Goal: Transaction & Acquisition: Purchase product/service

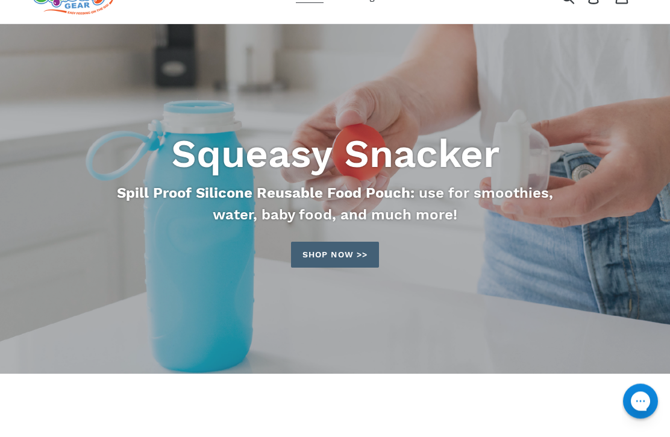
scroll to position [56, 0]
click at [335, 266] on link "Shop now >>" at bounding box center [335, 254] width 88 height 26
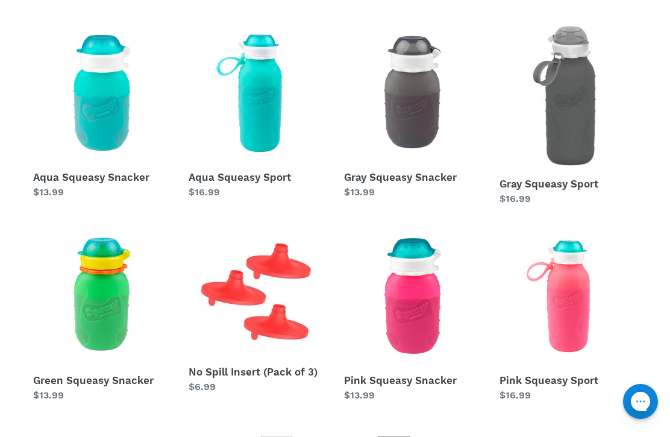
scroll to position [214, 0]
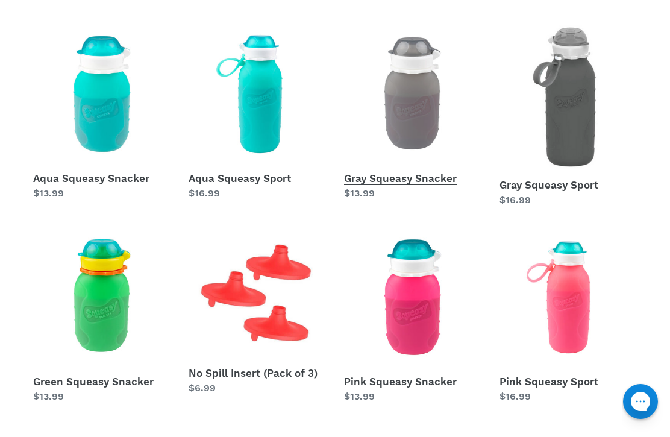
click at [423, 122] on link "Gray Squeasy Snacker" at bounding box center [412, 112] width 137 height 175
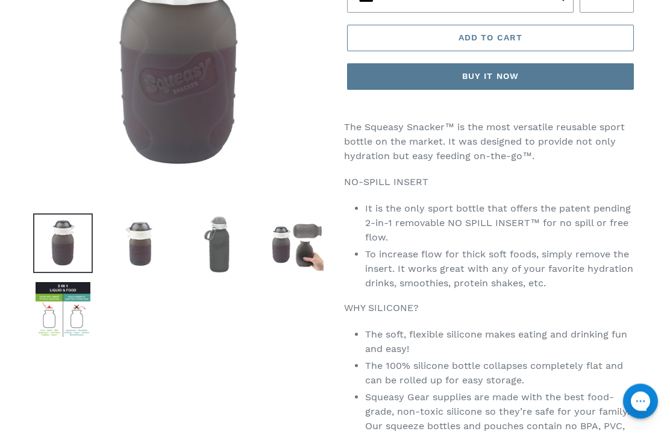
scroll to position [246, 0]
click at [301, 246] on img at bounding box center [296, 243] width 60 height 60
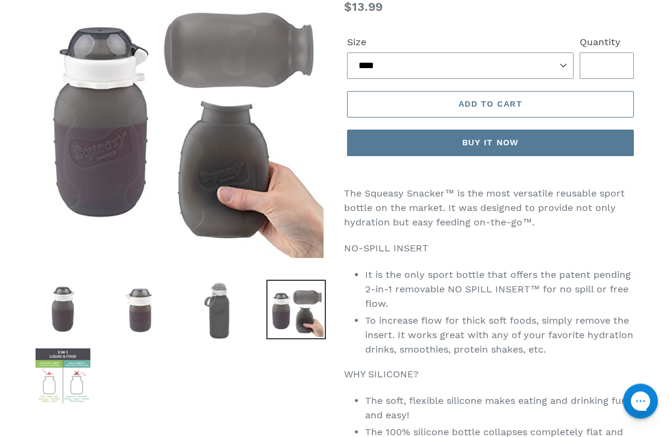
scroll to position [179, 0]
click at [67, 372] on img at bounding box center [63, 376] width 60 height 60
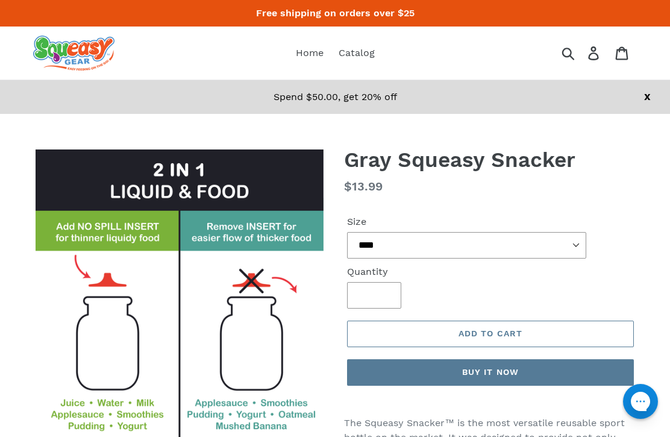
scroll to position [0, 0]
